Goal: Obtain resource: Obtain resource

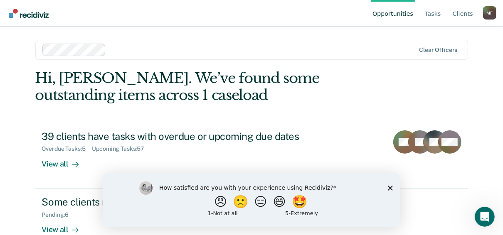
click at [387, 186] on div "How satisfied are you with your experience using Recidiviz? 😠 🙁 😑 😄 🤩 1 - Not a…" at bounding box center [251, 200] width 298 height 54
click at [388, 188] on icon "Close survey" at bounding box center [390, 187] width 5 height 5
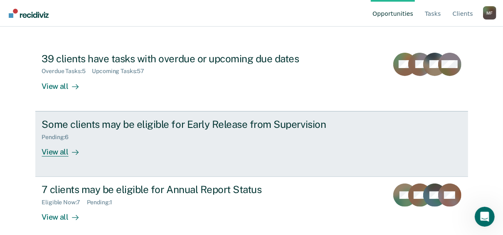
scroll to position [84, 0]
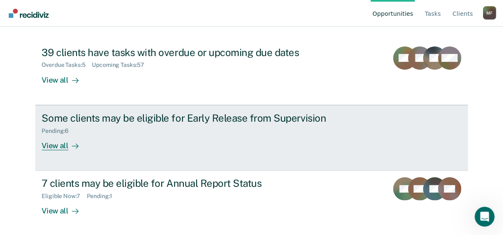
click at [54, 147] on div "View all" at bounding box center [65, 142] width 47 height 16
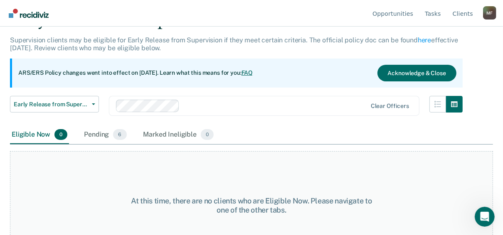
scroll to position [33, 0]
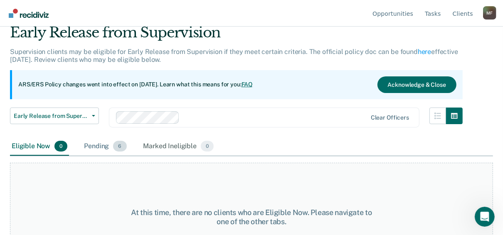
click at [121, 145] on span "6" at bounding box center [119, 146] width 13 height 11
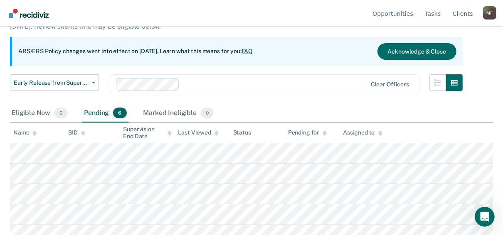
scroll to position [96, 0]
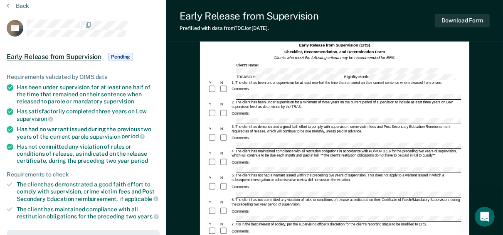
scroll to position [33, 0]
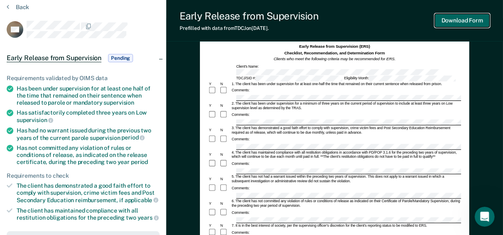
click at [462, 17] on button "Download Form" at bounding box center [462, 21] width 55 height 14
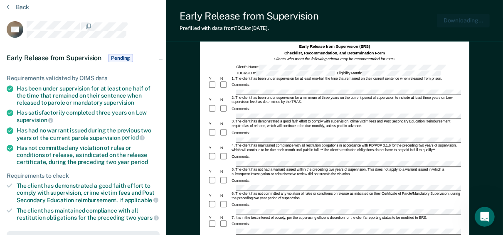
scroll to position [0, 0]
click at [9, 5] on icon at bounding box center [8, 6] width 2 height 7
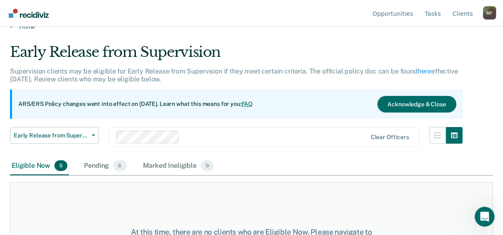
scroll to position [2, 0]
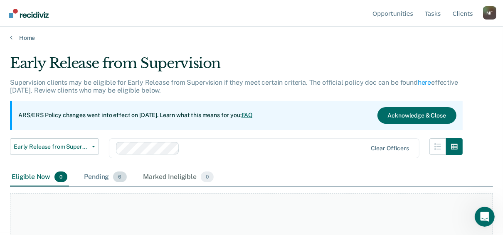
click at [102, 176] on div "Pending 6" at bounding box center [105, 177] width 46 height 18
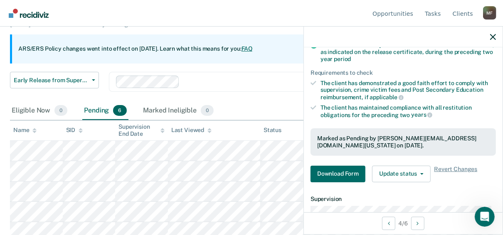
scroll to position [133, 0]
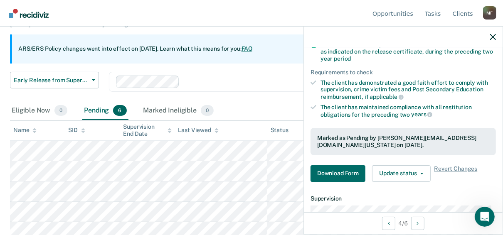
click at [272, 99] on div "Early Release from Supervision Early Release from Supervision Annual Report Sta…" at bounding box center [236, 87] width 453 height 30
click at [494, 35] on icon "button" at bounding box center [493, 37] width 6 height 6
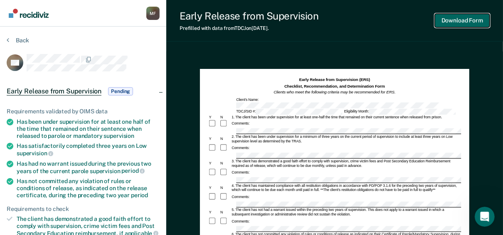
click at [462, 20] on button "Download Form" at bounding box center [462, 21] width 55 height 14
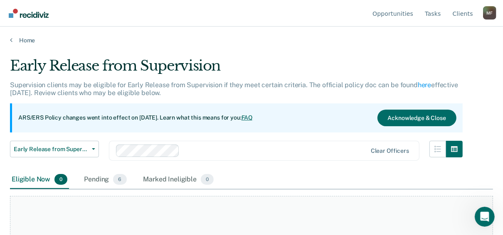
scroll to position [69, 0]
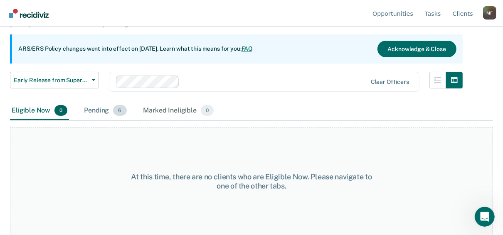
click at [93, 110] on div "Pending 6" at bounding box center [105, 111] width 46 height 18
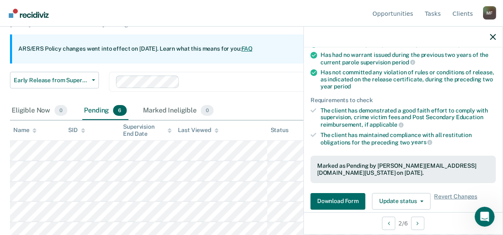
scroll to position [133, 0]
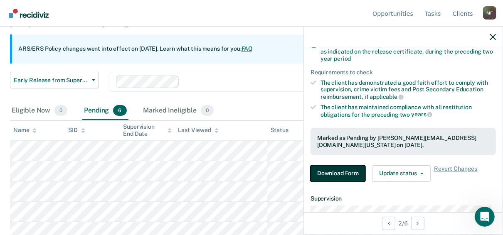
click at [334, 169] on button "Download Form" at bounding box center [338, 174] width 55 height 17
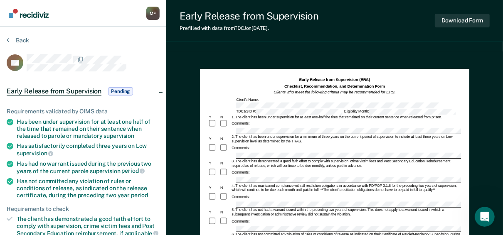
scroll to position [69, 0]
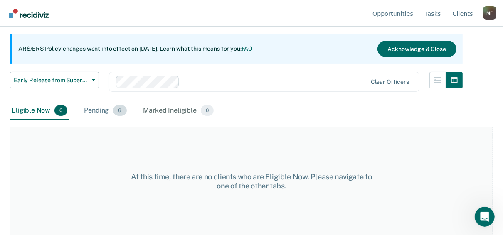
click at [95, 111] on div "Pending 6" at bounding box center [105, 111] width 46 height 18
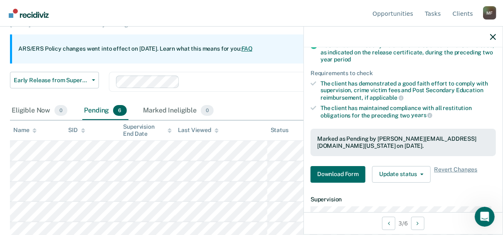
scroll to position [133, 0]
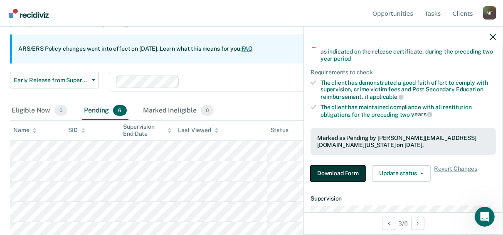
click at [332, 175] on button "Download Form" at bounding box center [338, 174] width 55 height 17
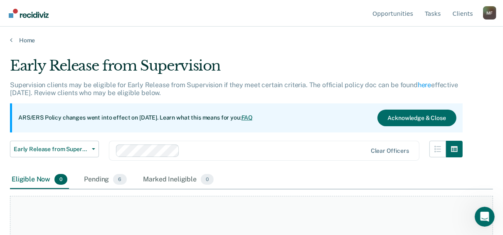
scroll to position [69, 0]
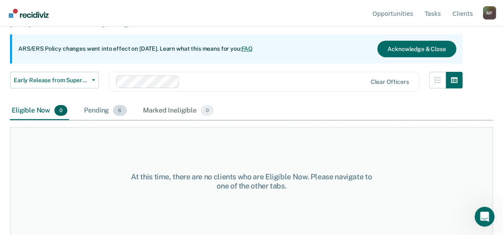
click at [106, 112] on div "Pending 6" at bounding box center [105, 111] width 46 height 18
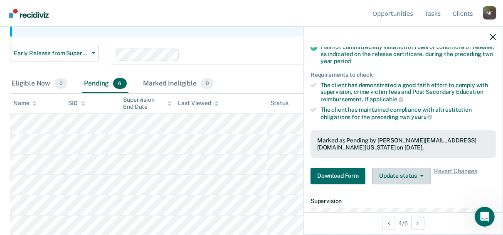
scroll to position [133, 0]
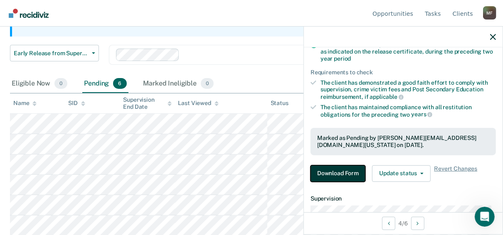
click at [332, 171] on button "Download Form" at bounding box center [338, 174] width 55 height 17
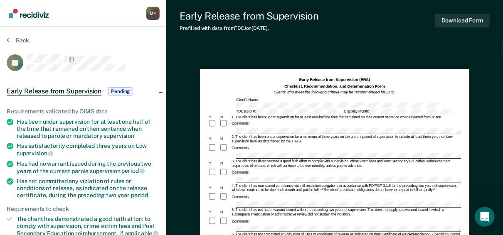
scroll to position [69, 0]
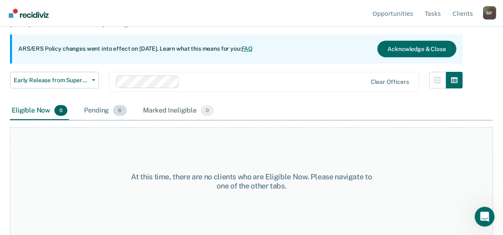
click at [96, 111] on div "Pending 6" at bounding box center [105, 111] width 46 height 18
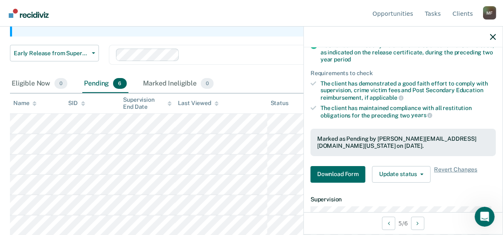
scroll to position [133, 0]
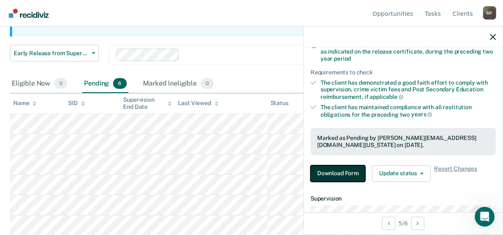
click at [330, 172] on button "Download Form" at bounding box center [338, 174] width 55 height 17
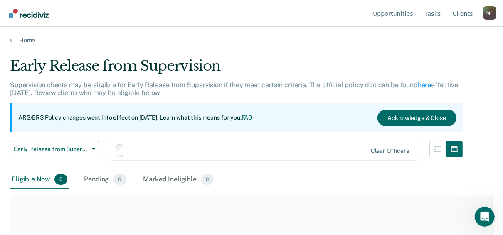
scroll to position [69, 0]
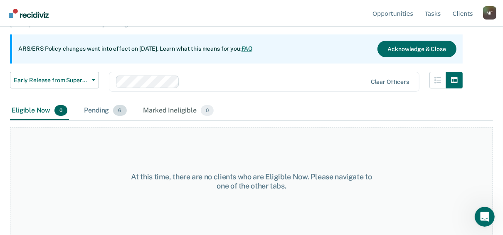
click at [92, 111] on div "Pending 6" at bounding box center [105, 111] width 46 height 18
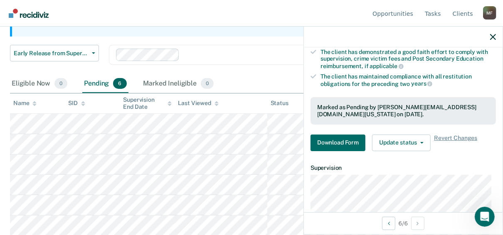
scroll to position [200, 0]
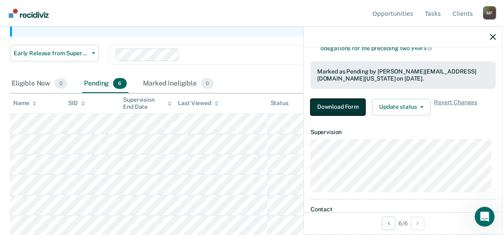
click at [341, 101] on button "Download Form" at bounding box center [338, 107] width 55 height 17
